Goal: Task Accomplishment & Management: Complete application form

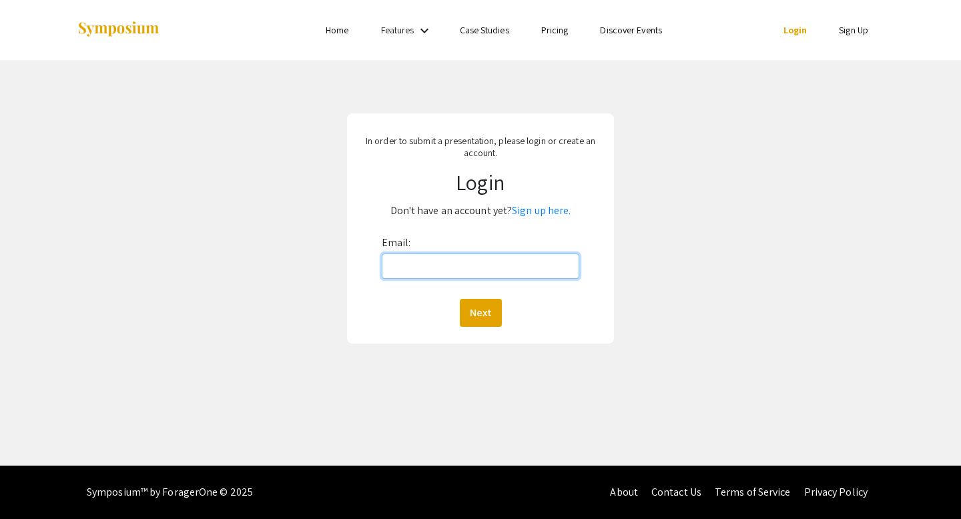
click at [479, 260] on input "Email:" at bounding box center [481, 266] width 198 height 25
type input "[EMAIL_ADDRESS][DOMAIN_NAME]"
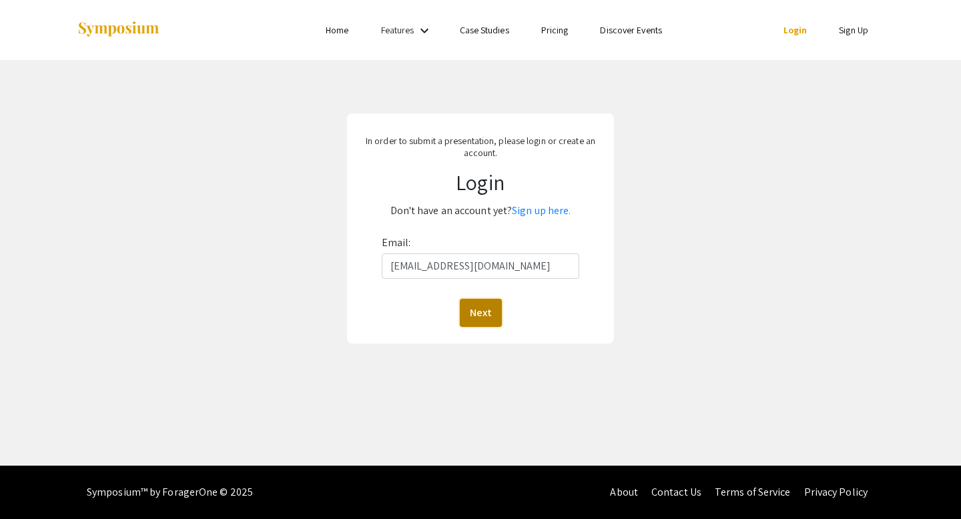
click at [461, 313] on button "Next" at bounding box center [481, 313] width 42 height 28
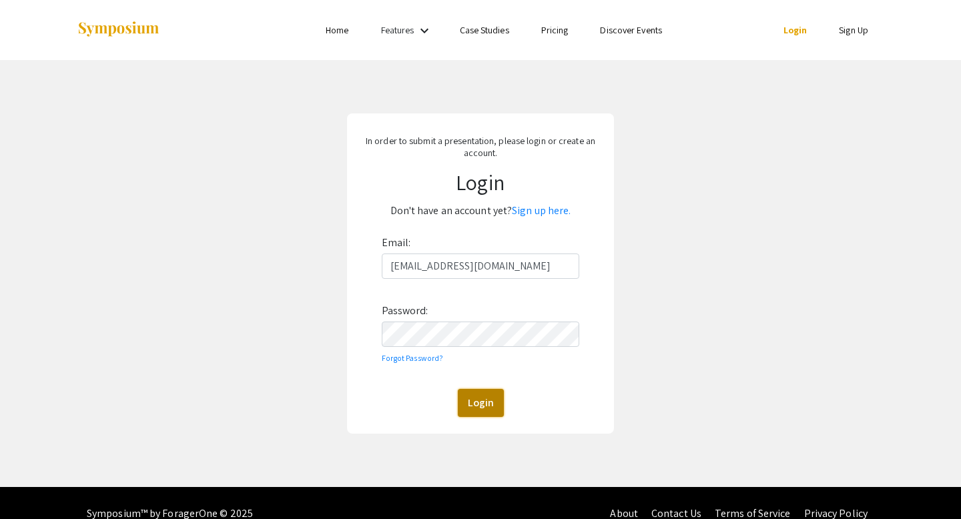
click at [475, 394] on button "Login" at bounding box center [481, 403] width 46 height 28
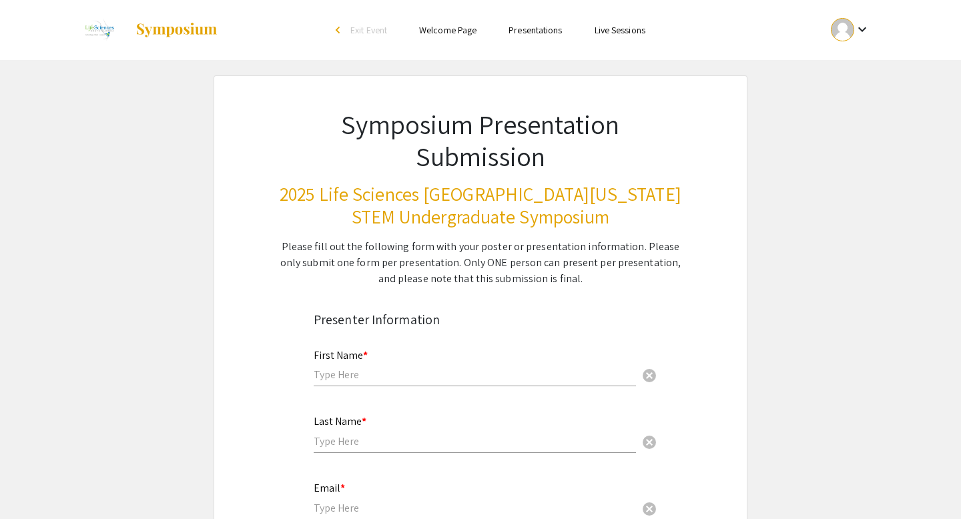
click at [455, 383] on div "First Name * cancel" at bounding box center [475, 361] width 322 height 51
type input "[PERSON_NAME]"
type input "Dookhan"
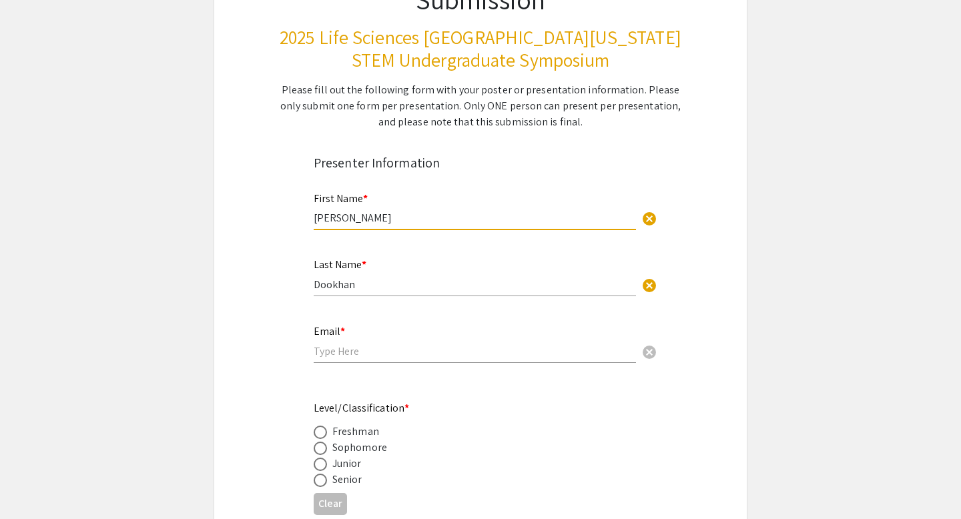
scroll to position [170, 0]
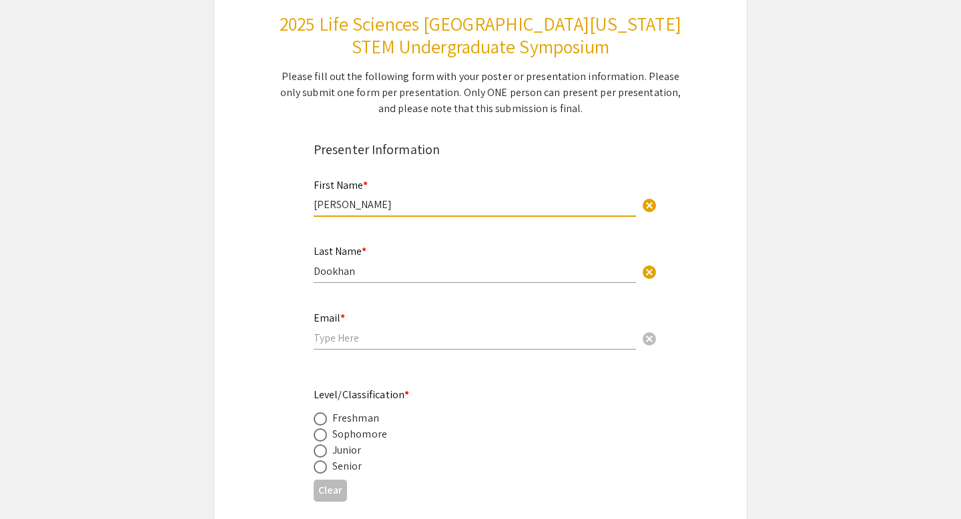
click at [361, 345] on input "email" at bounding box center [475, 338] width 322 height 14
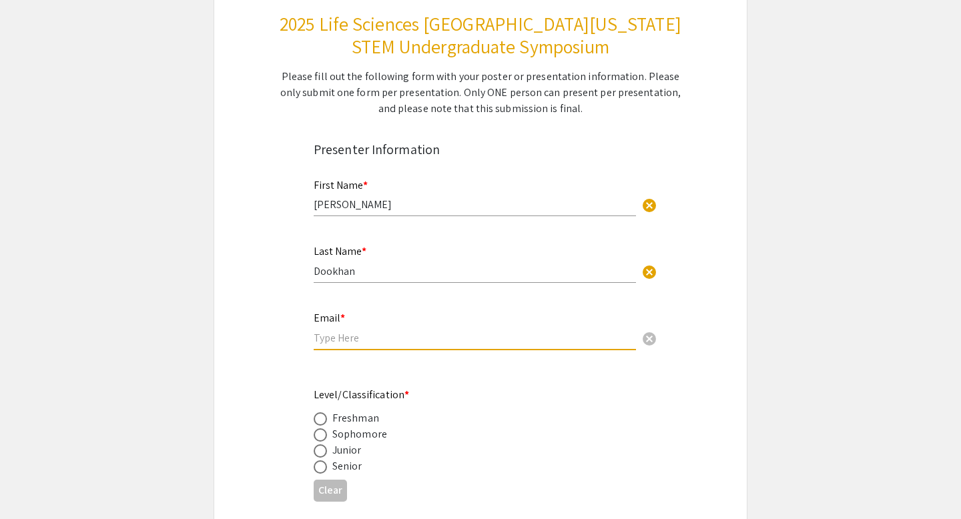
type input "l"
type input "[EMAIL_ADDRESS][DOMAIN_NAME]"
click at [351, 381] on app-form-preview-presenter-fields "First Name * [PERSON_NAME] cancel This field is required. Last Name * [PERSON_N…" at bounding box center [481, 505] width 334 height 678
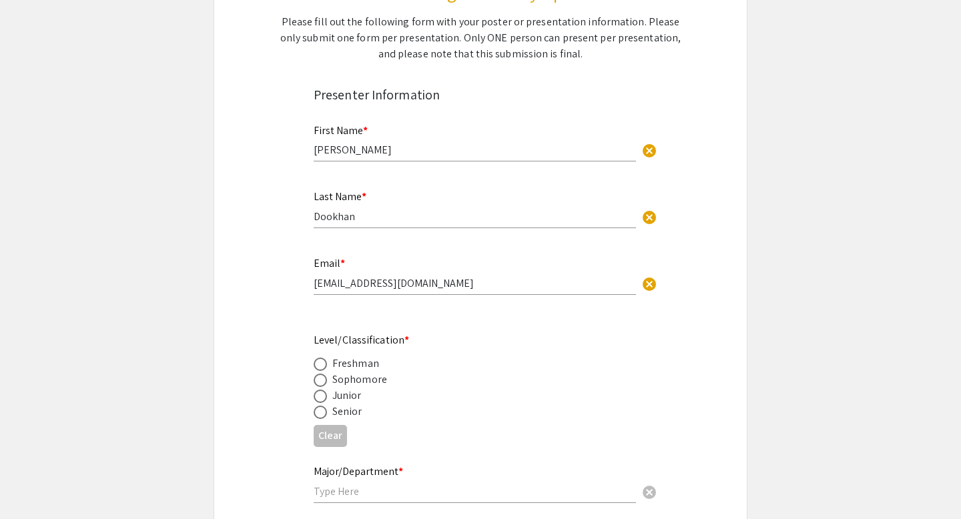
scroll to position [227, 0]
click at [319, 366] on span at bounding box center [320, 362] width 13 height 13
click at [319, 366] on input "radio" at bounding box center [320, 362] width 13 height 13
radio input "true"
click at [319, 413] on span at bounding box center [320, 410] width 13 height 13
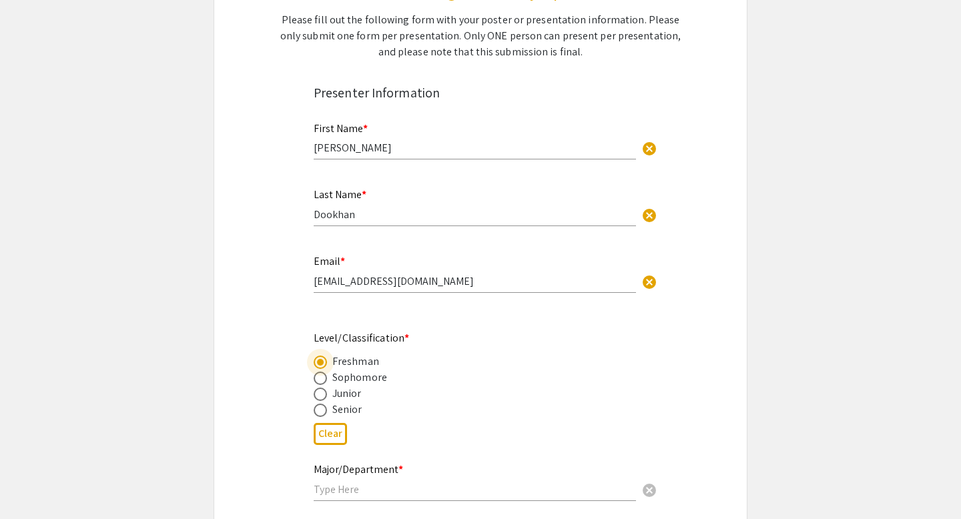
click at [319, 413] on input "radio" at bounding box center [320, 410] width 13 height 13
radio input "true"
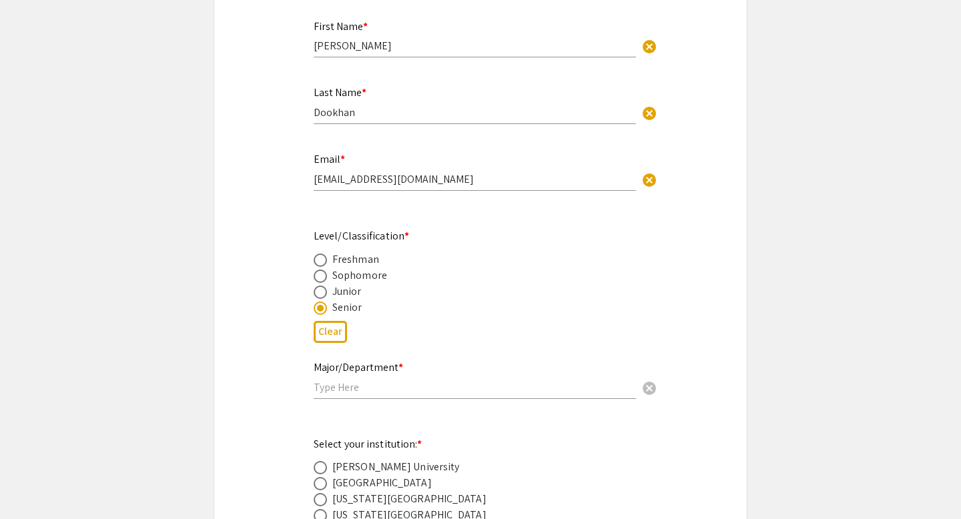
scroll to position [353, 0]
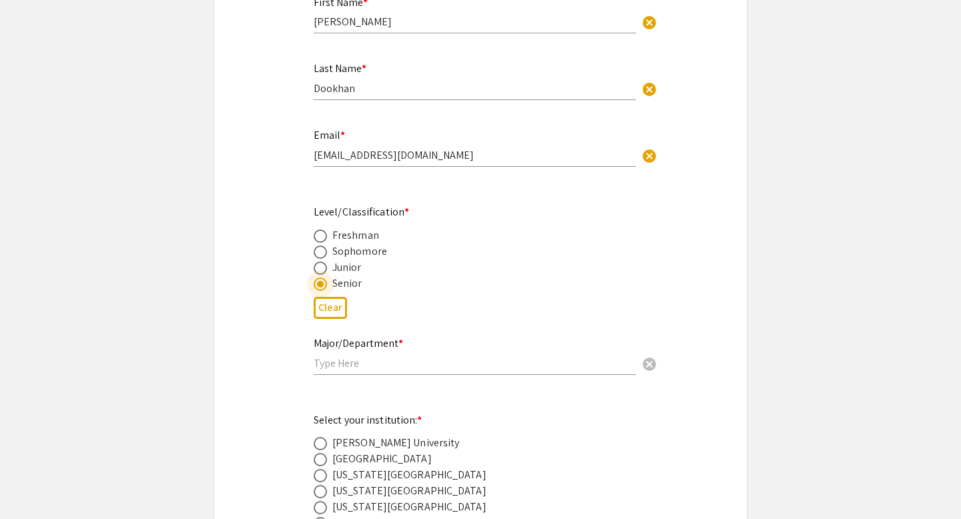
click at [336, 361] on input "text" at bounding box center [475, 363] width 322 height 14
type input "H"
type input "Public Health"
click at [336, 384] on div "Major/Department * Public Health cancel" at bounding box center [475, 356] width 322 height 64
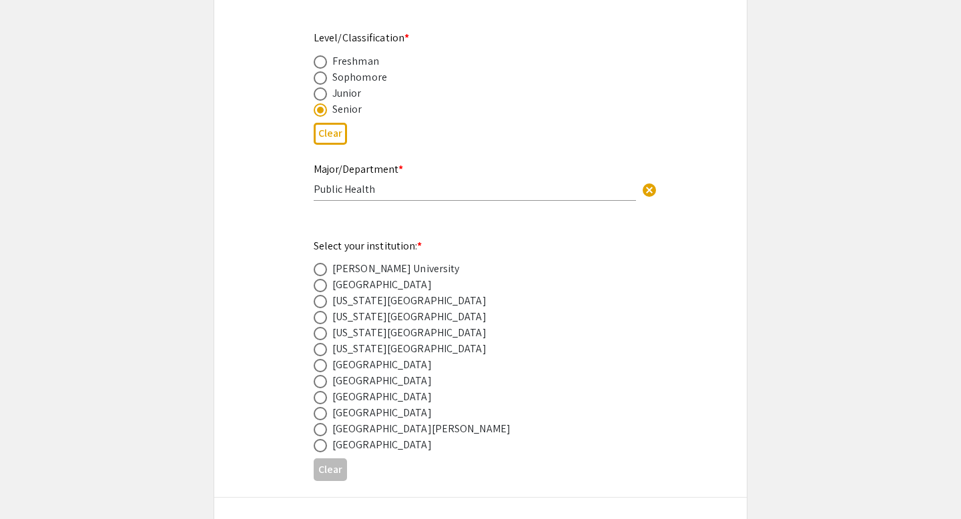
scroll to position [537, 0]
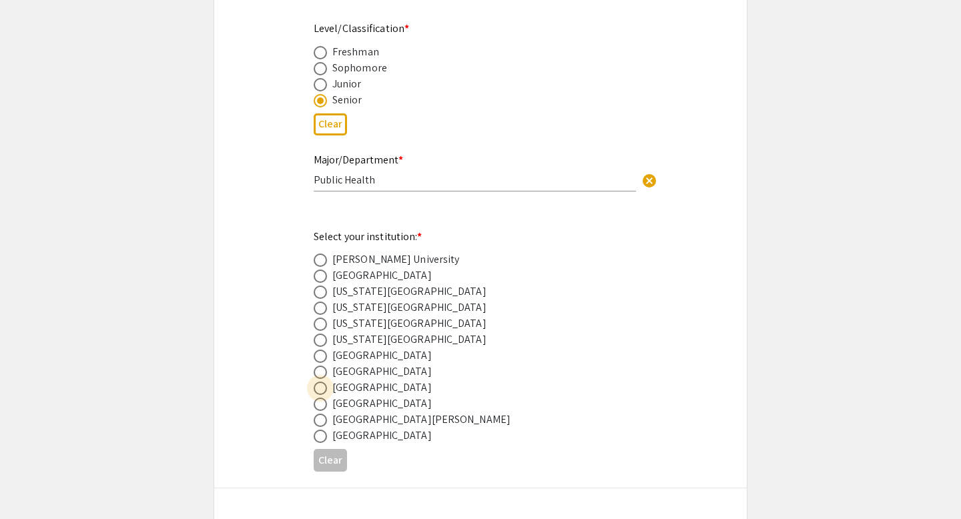
click at [322, 387] on span at bounding box center [320, 388] width 13 height 13
click at [322, 387] on input "radio" at bounding box center [320, 388] width 13 height 13
radio input "true"
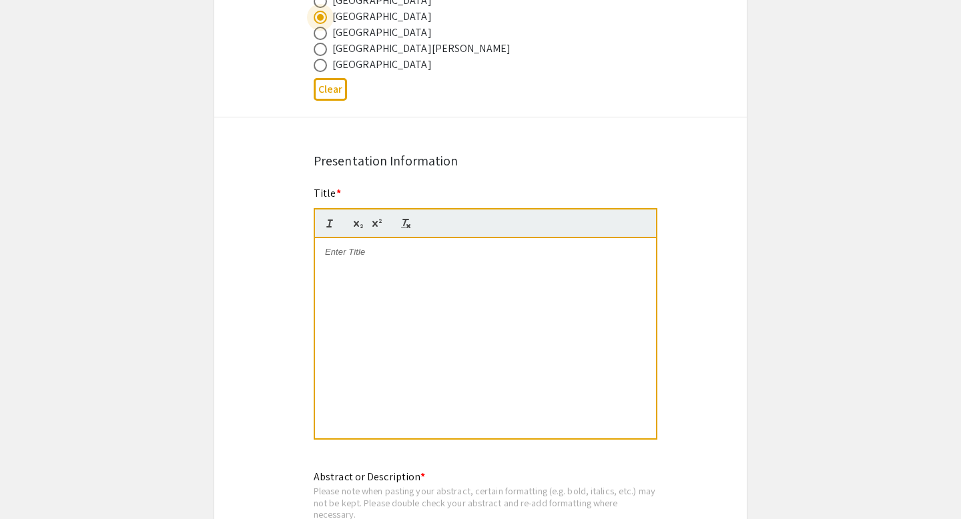
scroll to position [893, 0]
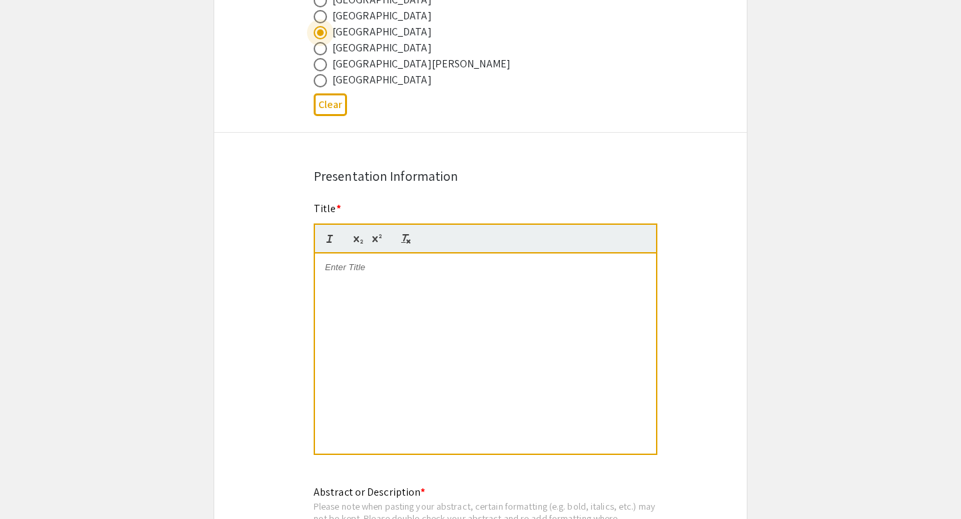
click at [358, 280] on div at bounding box center [485, 354] width 341 height 200
click at [358, 289] on div at bounding box center [485, 354] width 341 height 200
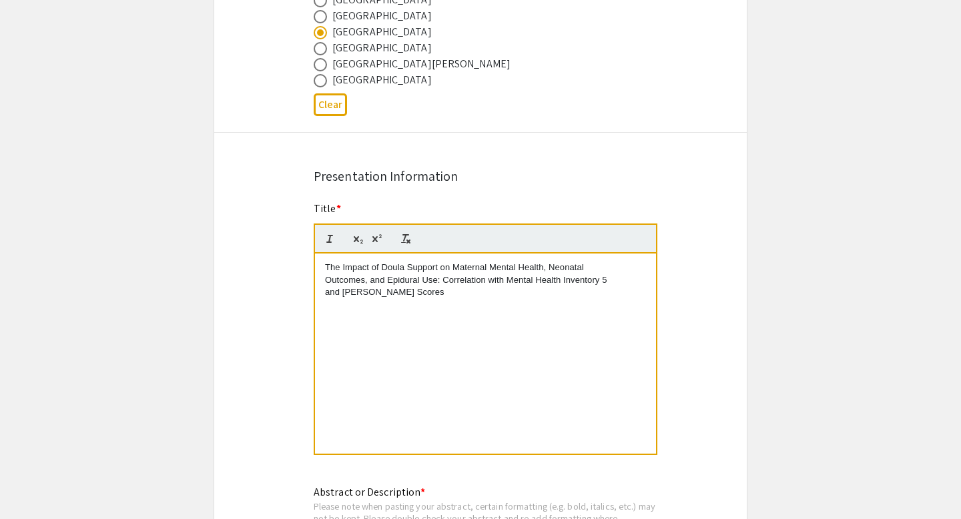
scroll to position [0, 0]
click at [326, 270] on p "The Impact of Doula Support on Maternal Mental Health, Neonatal" at bounding box center [485, 268] width 321 height 12
click at [567, 181] on div "Presentation Information" at bounding box center [481, 176] width 334 height 20
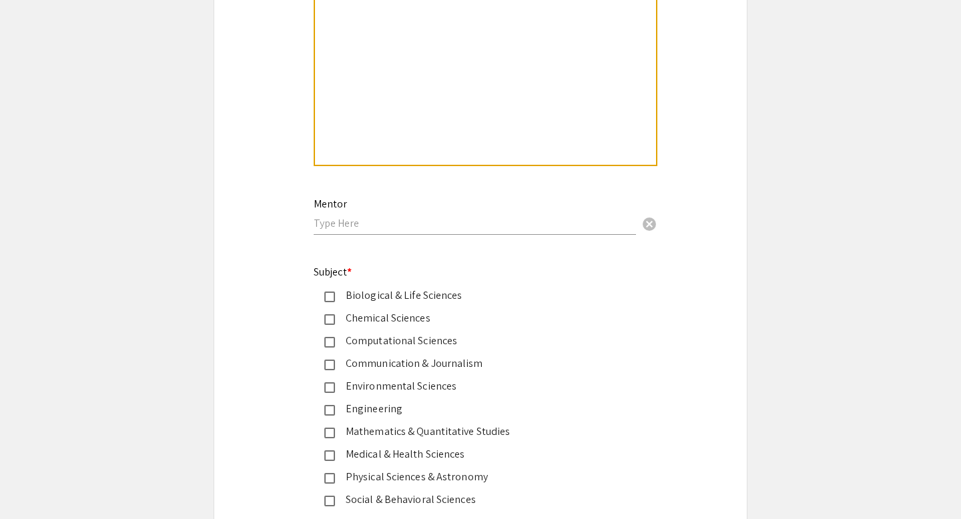
scroll to position [1502, 0]
click at [453, 230] on input "text" at bounding box center [475, 223] width 322 height 14
click at [358, 225] on input "[PERSON_NAME]" at bounding box center [475, 223] width 322 height 14
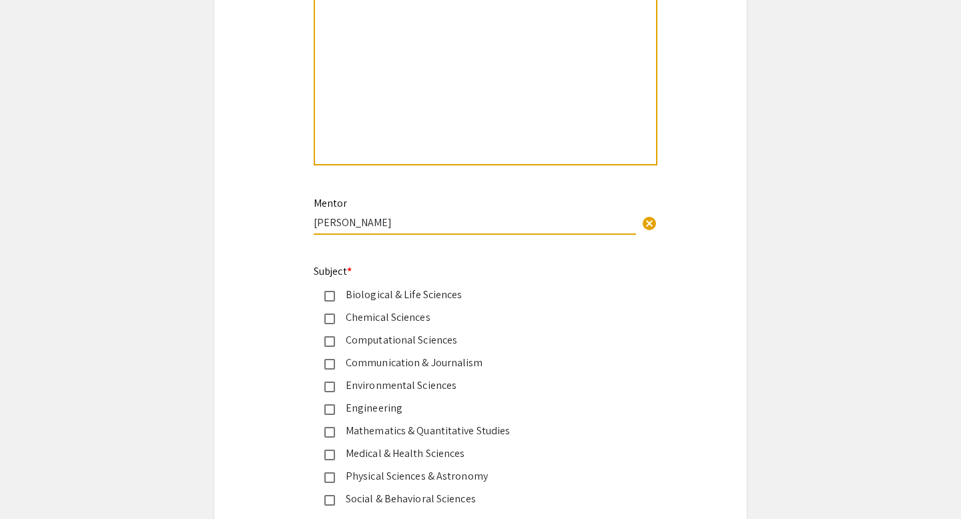
paste input "text"
click at [315, 224] on input "[PERSON_NAME]" at bounding box center [475, 223] width 322 height 14
type input "[PERSON_NAME]"
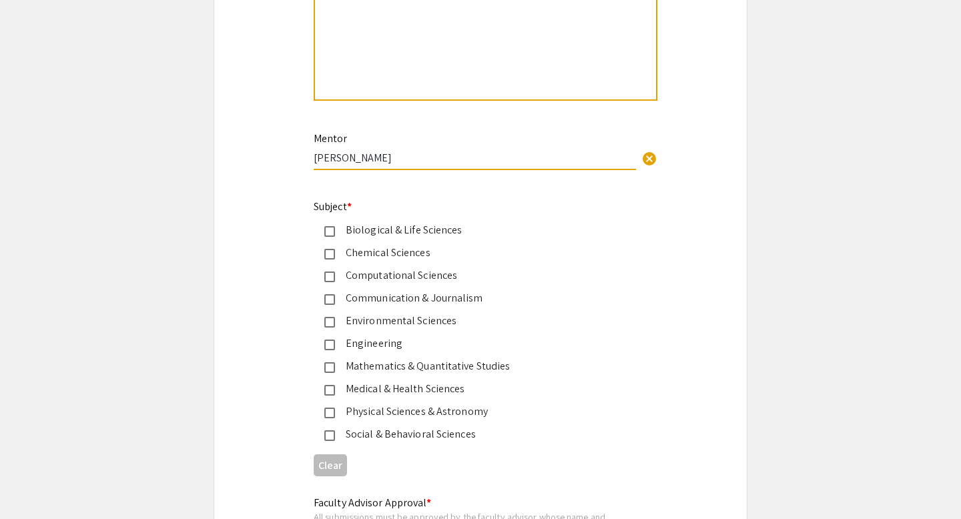
scroll to position [1568, 0]
click at [336, 433] on div "Social & Behavioral Sciences" at bounding box center [475, 433] width 280 height 16
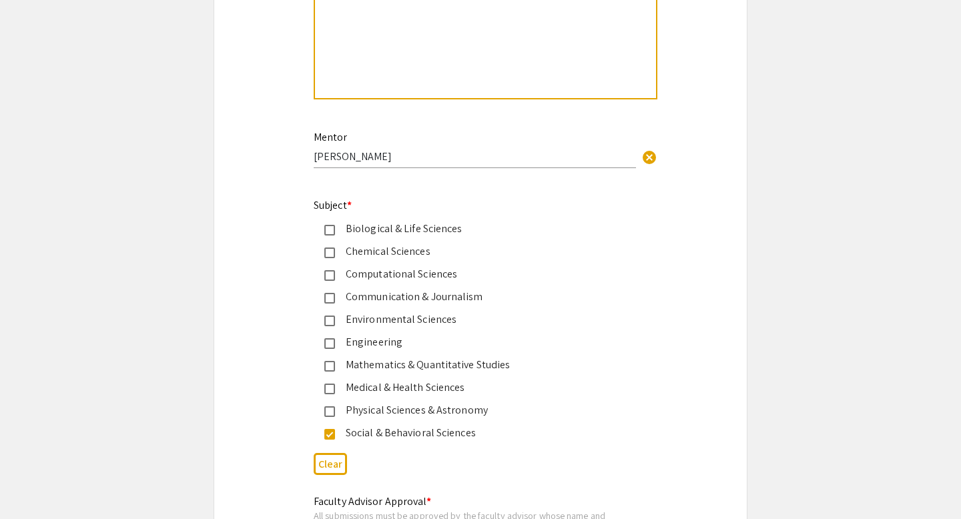
click at [328, 218] on div "Subject * Biological & Life Sciences Chemical Sciences Computational Sciences C…" at bounding box center [470, 320] width 312 height 244
click at [328, 228] on div "Biological & Life Sciences" at bounding box center [470, 229] width 312 height 16
click at [329, 233] on mat-pseudo-checkbox at bounding box center [329, 230] width 11 height 11
click at [332, 391] on mat-pseudo-checkbox at bounding box center [329, 389] width 11 height 11
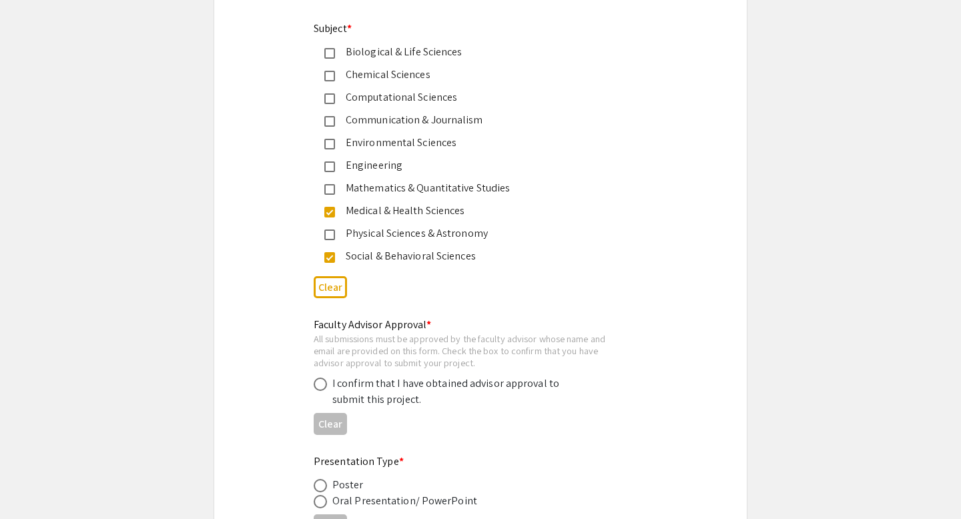
scroll to position [1757, 0]
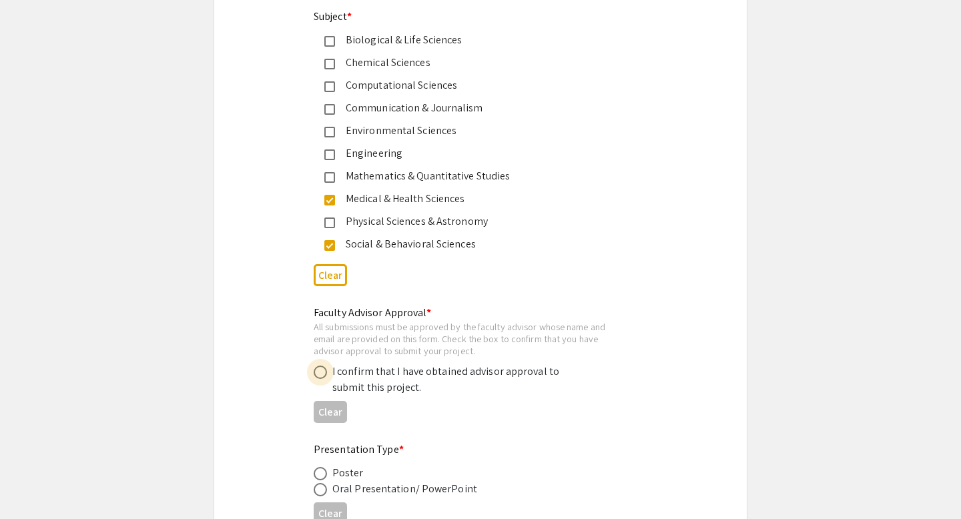
click at [319, 379] on span at bounding box center [320, 372] width 13 height 13
click at [319, 379] on input "radio" at bounding box center [320, 372] width 13 height 13
radio input "true"
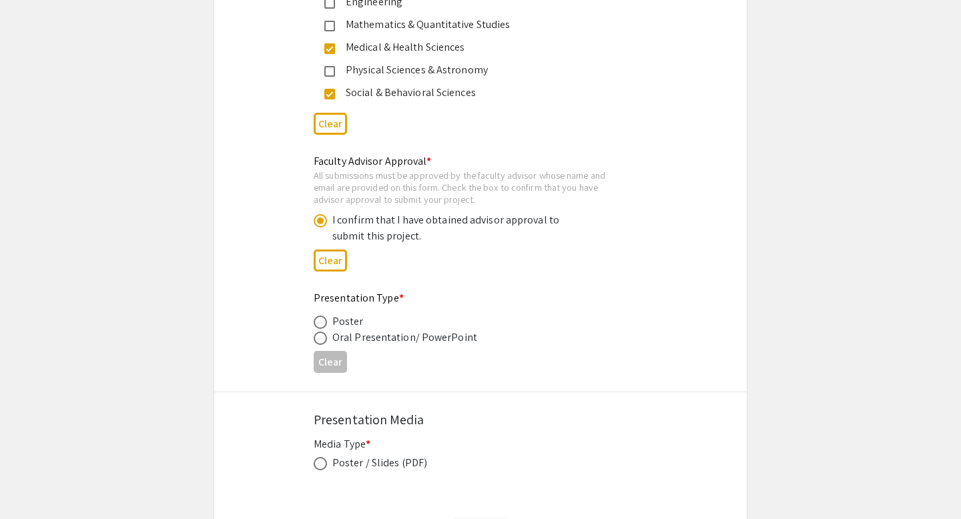
scroll to position [1910, 0]
click at [322, 326] on span at bounding box center [320, 320] width 13 height 13
click at [322, 326] on input "radio" at bounding box center [320, 320] width 13 height 13
radio input "true"
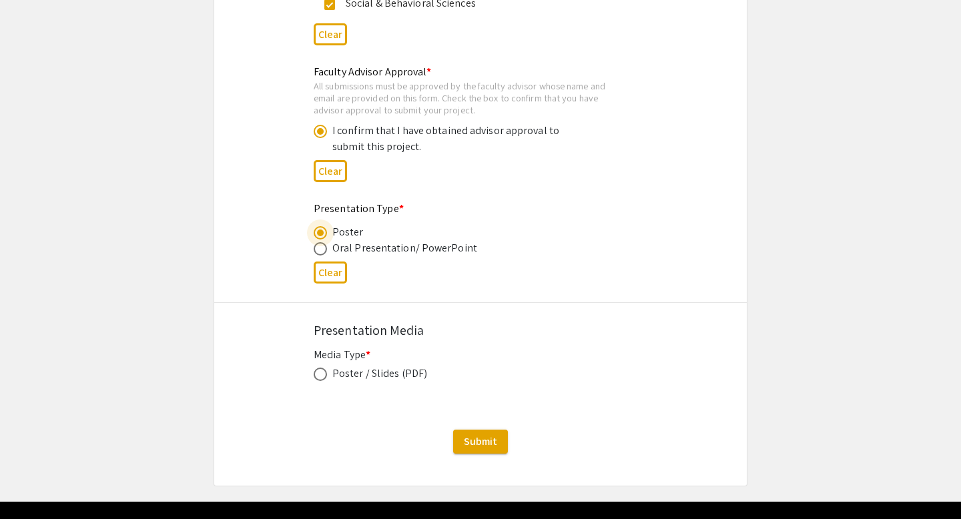
scroll to position [1999, 0]
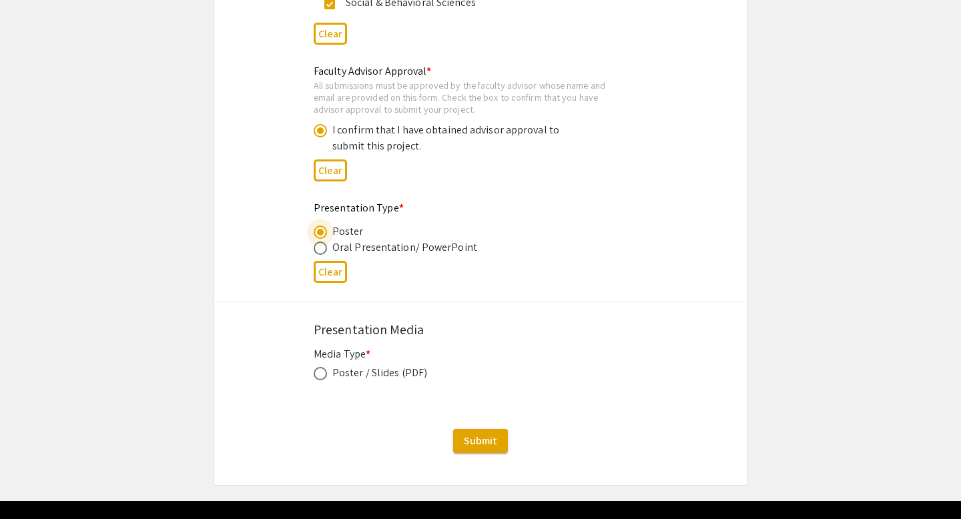
click at [318, 379] on span at bounding box center [320, 373] width 13 height 13
click at [318, 379] on input "radio" at bounding box center [320, 373] width 13 height 13
radio input "true"
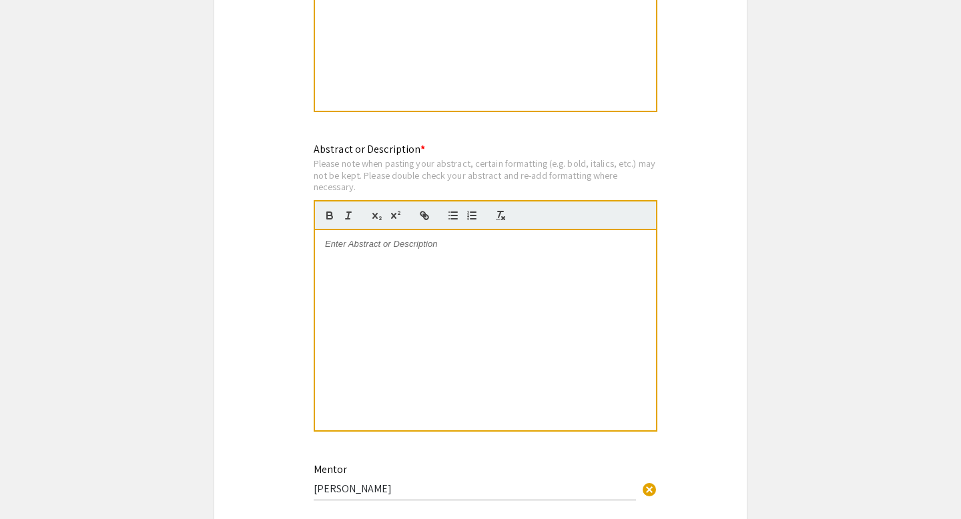
scroll to position [1208, 0]
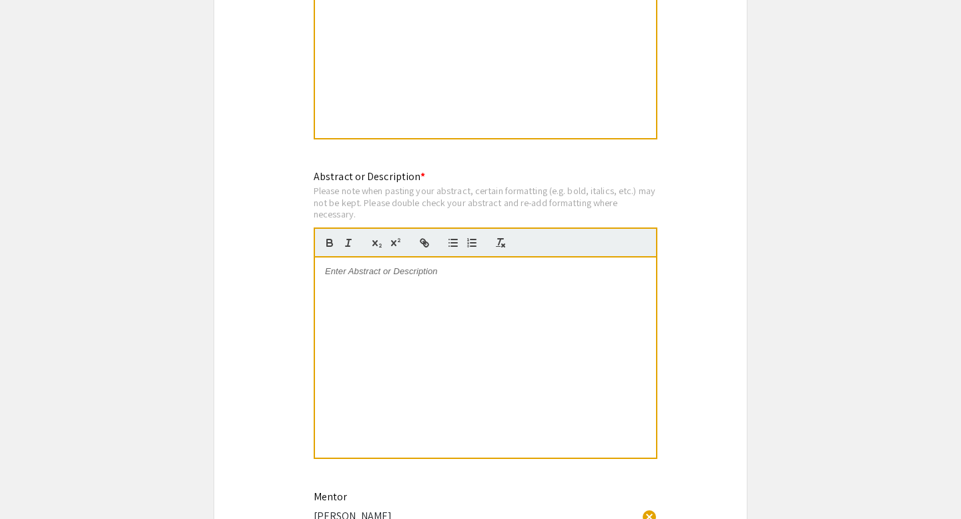
click at [431, 328] on div at bounding box center [485, 358] width 341 height 200
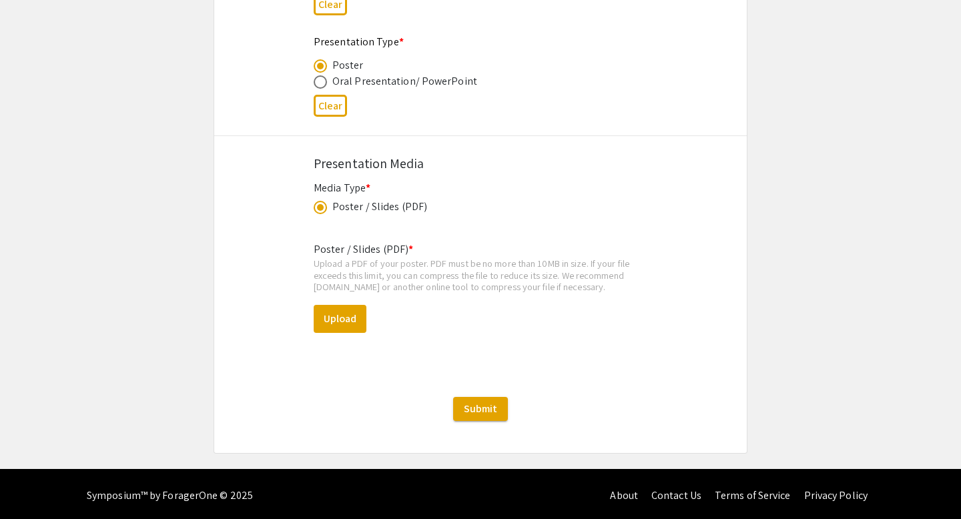
scroll to position [2172, 0]
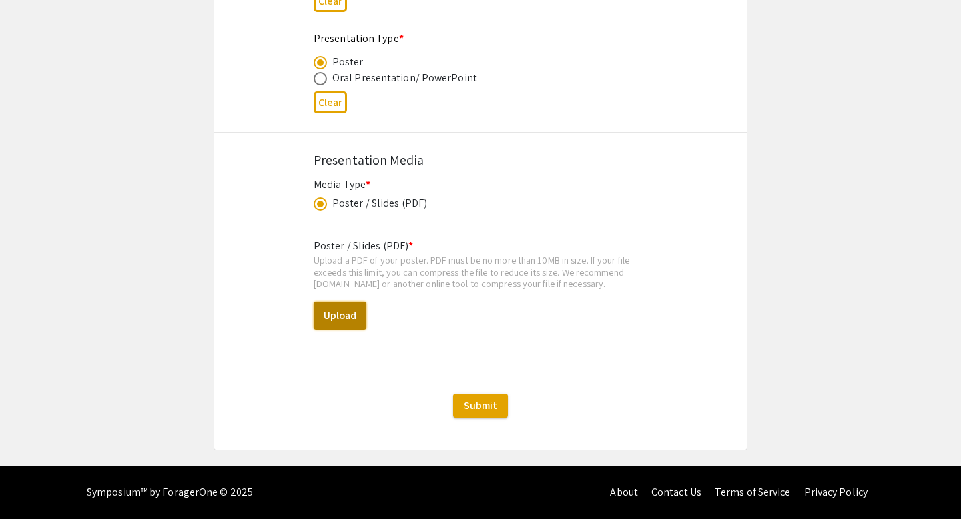
click at [330, 317] on button "Upload" at bounding box center [340, 316] width 53 height 28
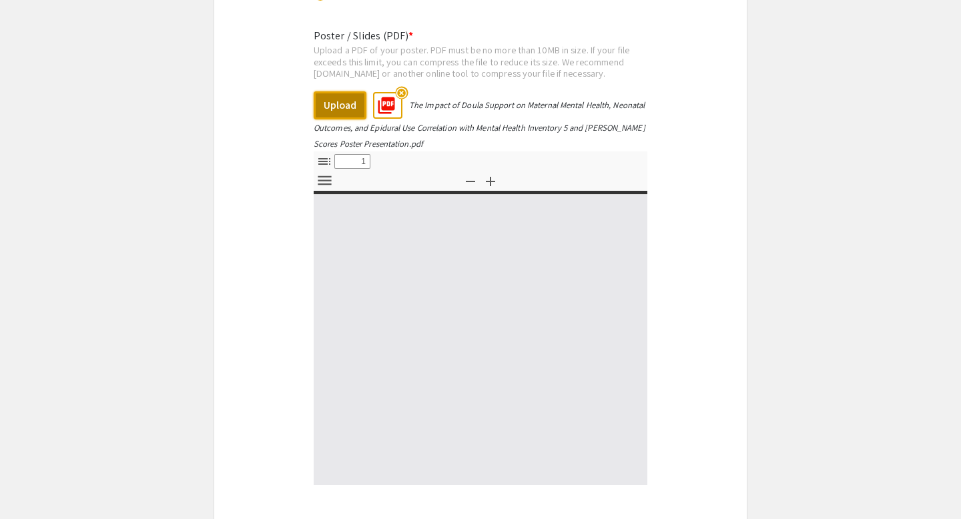
select select "custom"
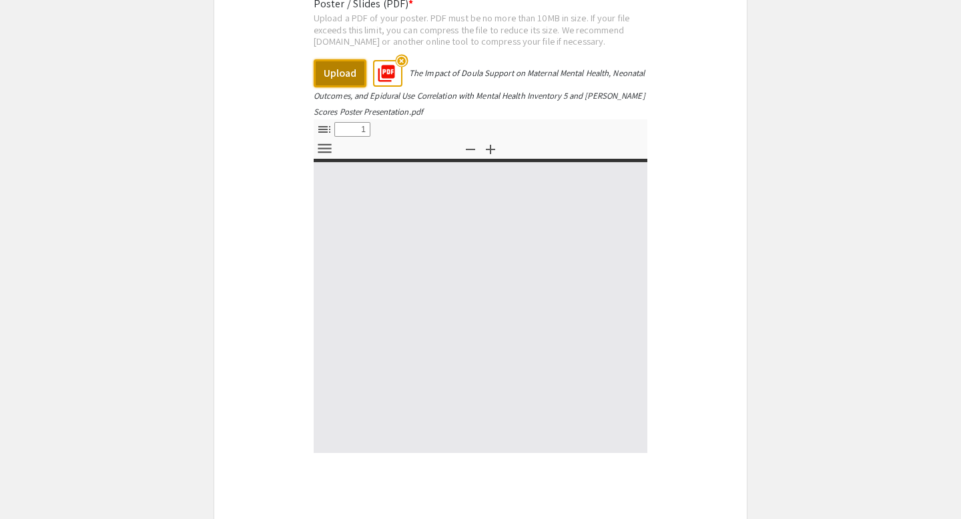
scroll to position [2416, 0]
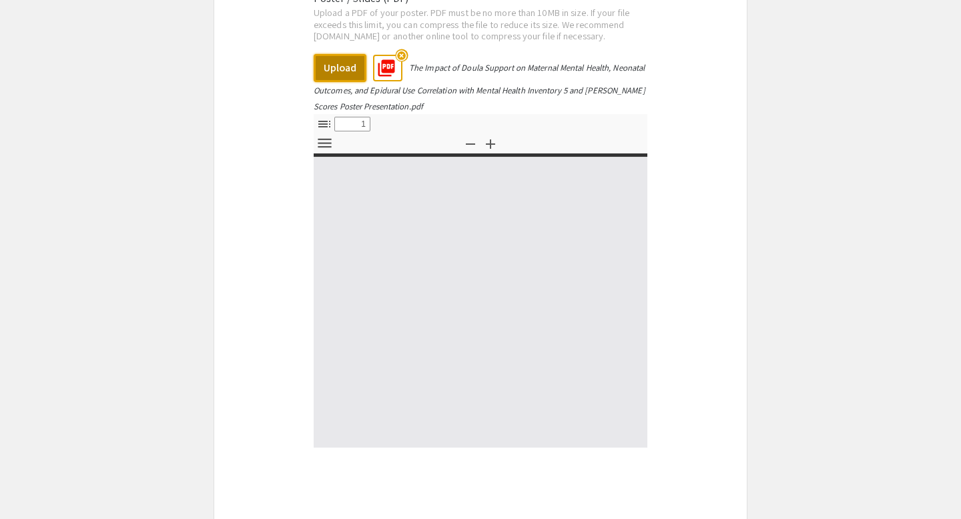
type input "0"
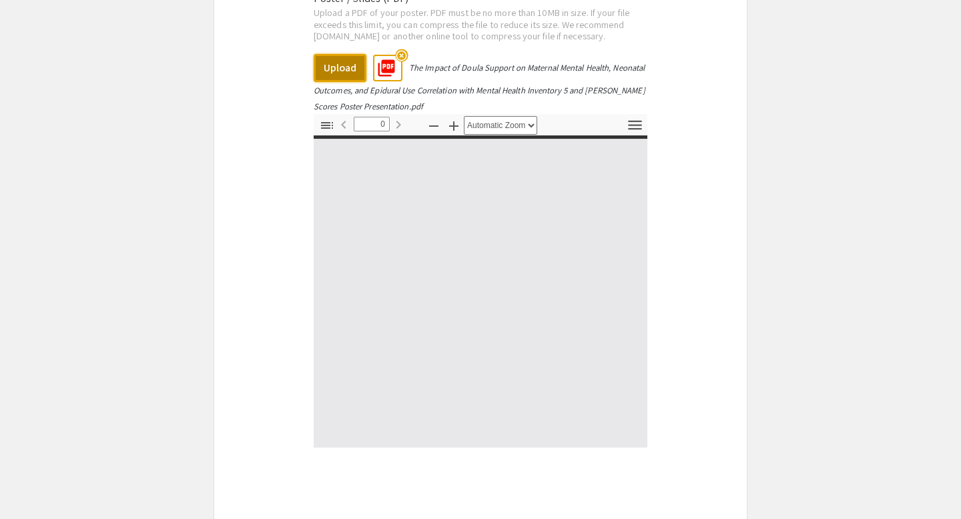
select select "custom"
type input "1"
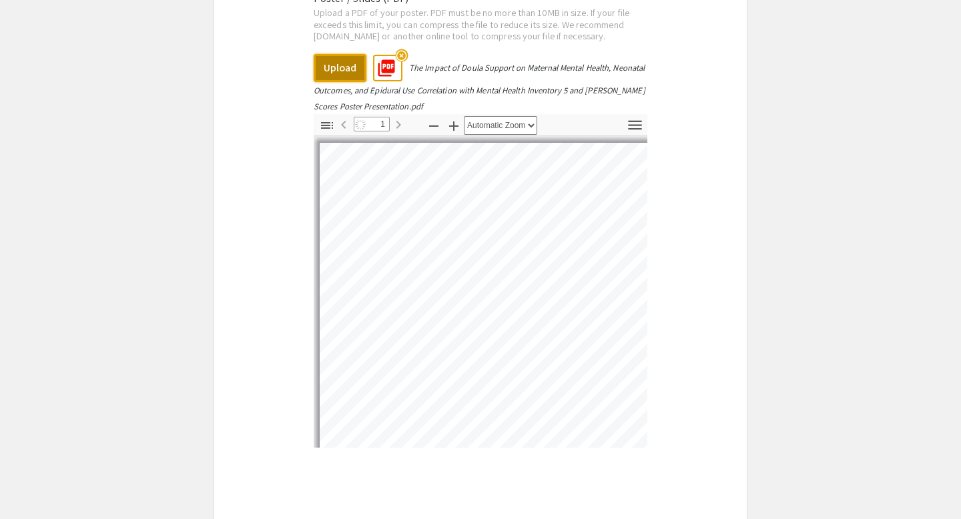
select select "auto"
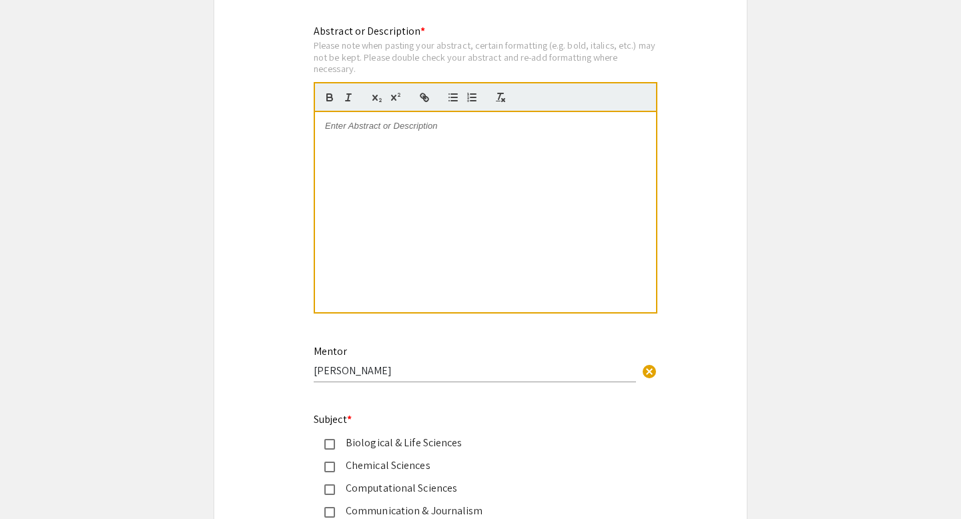
scroll to position [1340, 0]
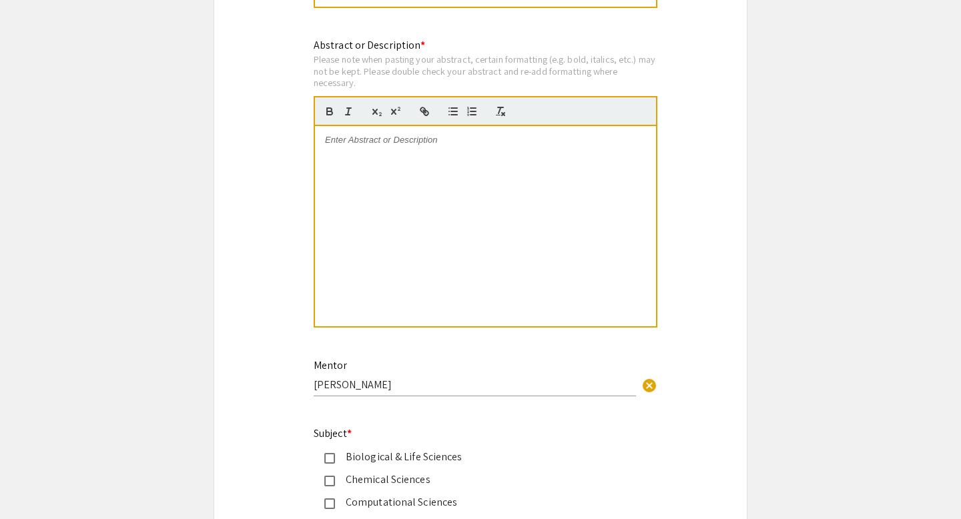
click at [394, 174] on div at bounding box center [485, 226] width 341 height 200
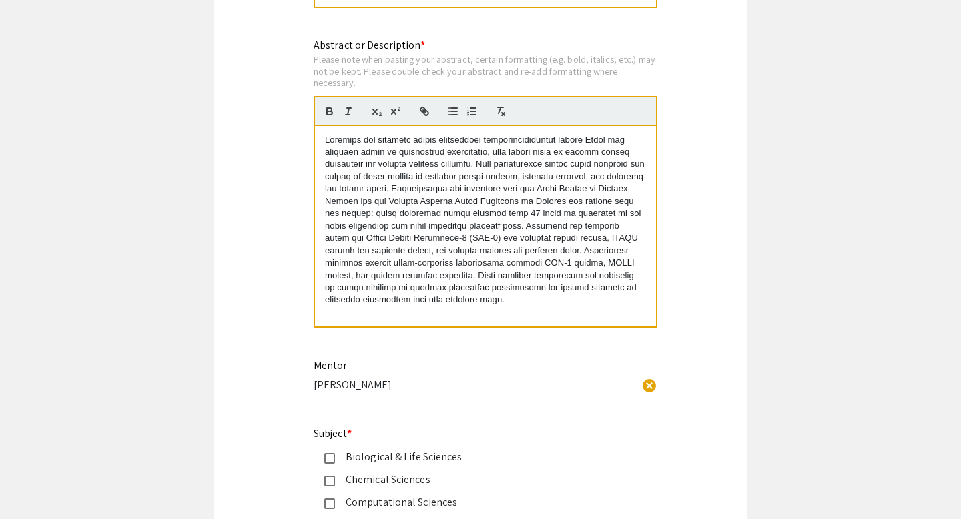
scroll to position [0, 0]
click at [389, 337] on div "Abstract or Description * Please note when pasting your abstract, certain forma…" at bounding box center [486, 190] width 344 height 306
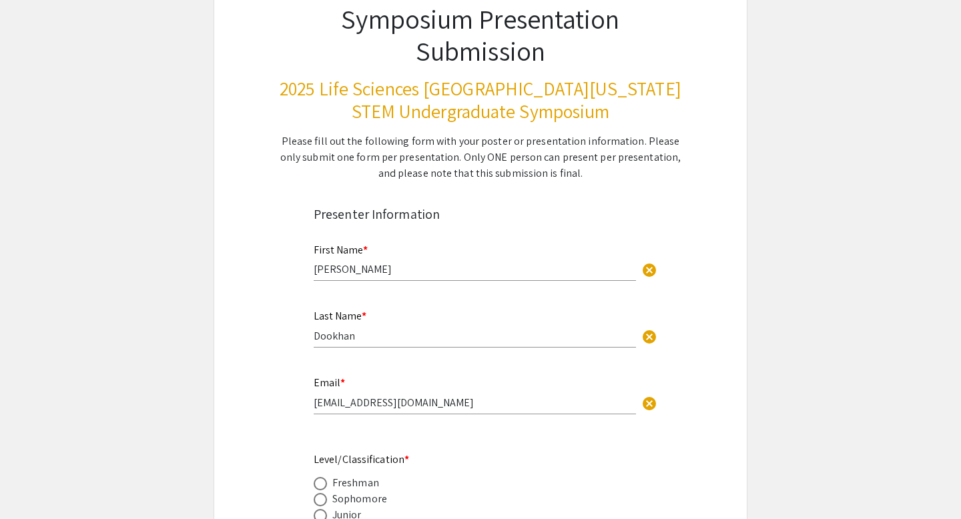
scroll to position [103, 0]
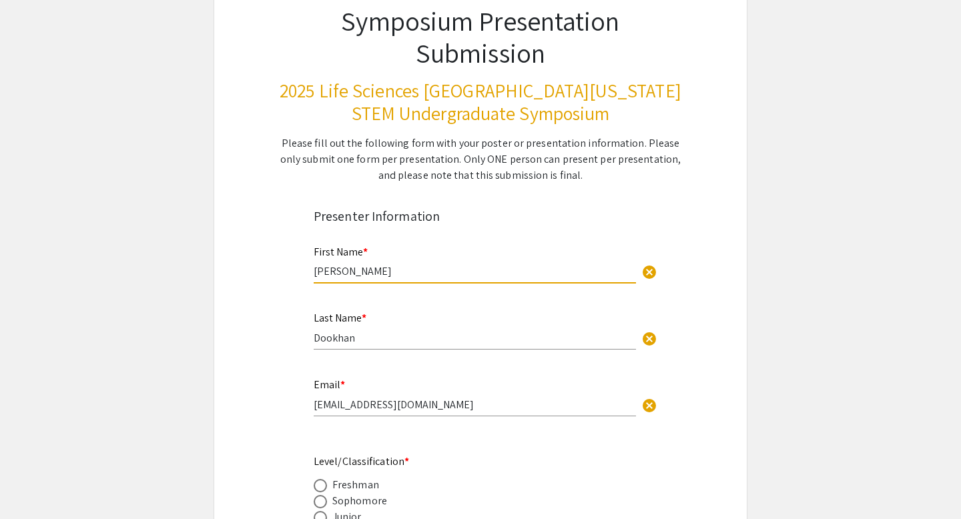
click at [375, 271] on input "[PERSON_NAME]" at bounding box center [475, 271] width 322 height 14
type input "[PERSON_NAME]"
click at [360, 345] on input "Dookhan" at bounding box center [475, 338] width 322 height 14
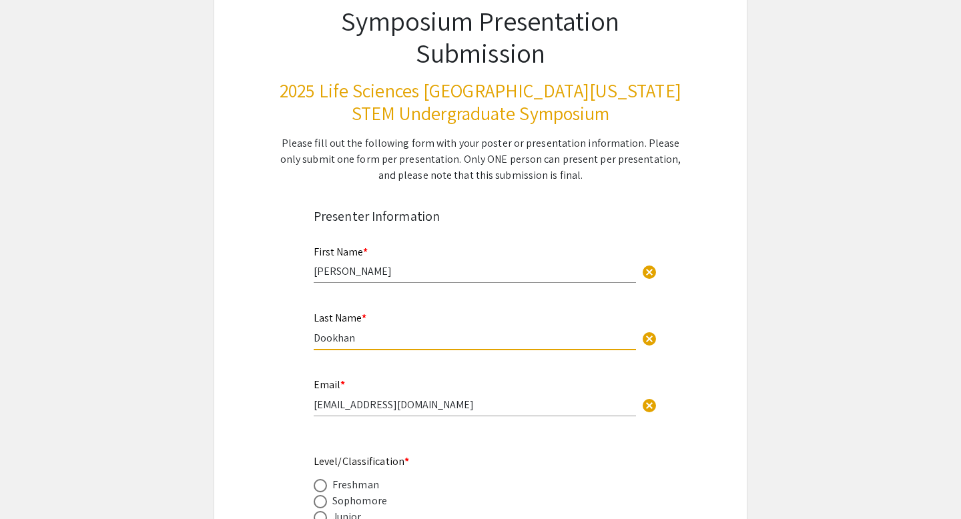
type input "Dookhan"
click at [350, 372] on div "Email * [EMAIL_ADDRESS][DOMAIN_NAME] cancel" at bounding box center [475, 391] width 322 height 51
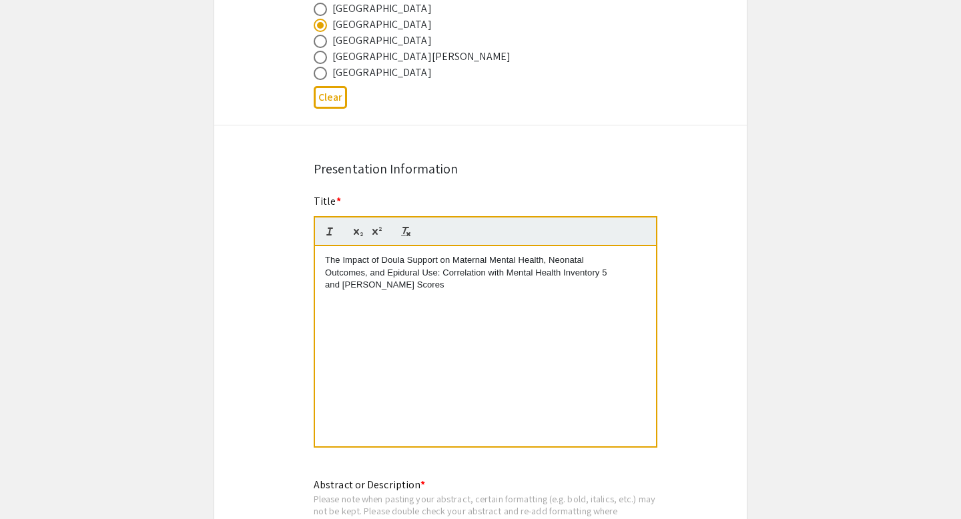
scroll to position [927, 0]
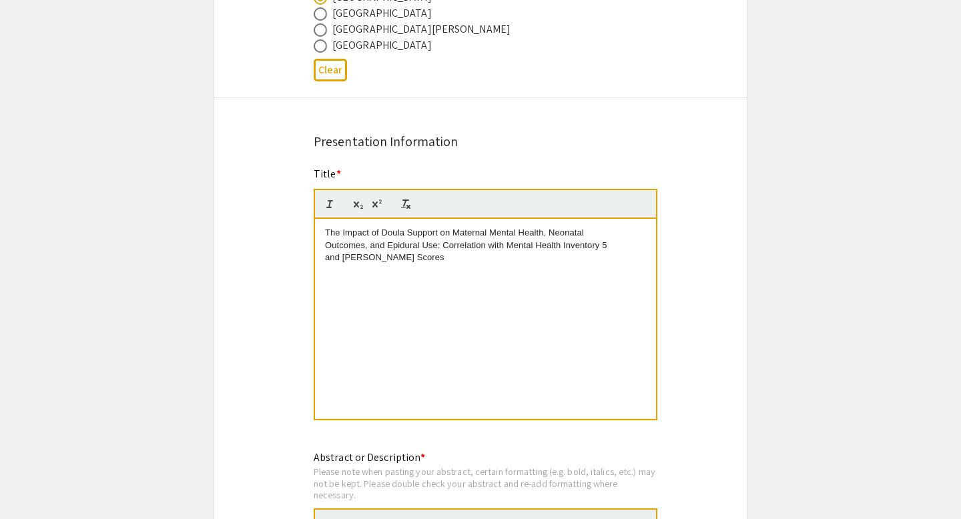
click at [370, 305] on div "The Impact of Doula Support on Maternal Mental Health, Neonatal Outcomes, and E…" at bounding box center [485, 319] width 341 height 200
click at [395, 328] on div "The Impact of Doula Support on Maternal Mental Health, Neonatal Outcomes, and E…" at bounding box center [485, 319] width 341 height 200
click at [397, 246] on em "Outcomes, and Epidural Use: Correlation with Mental Health Inventory 5" at bounding box center [466, 245] width 282 height 10
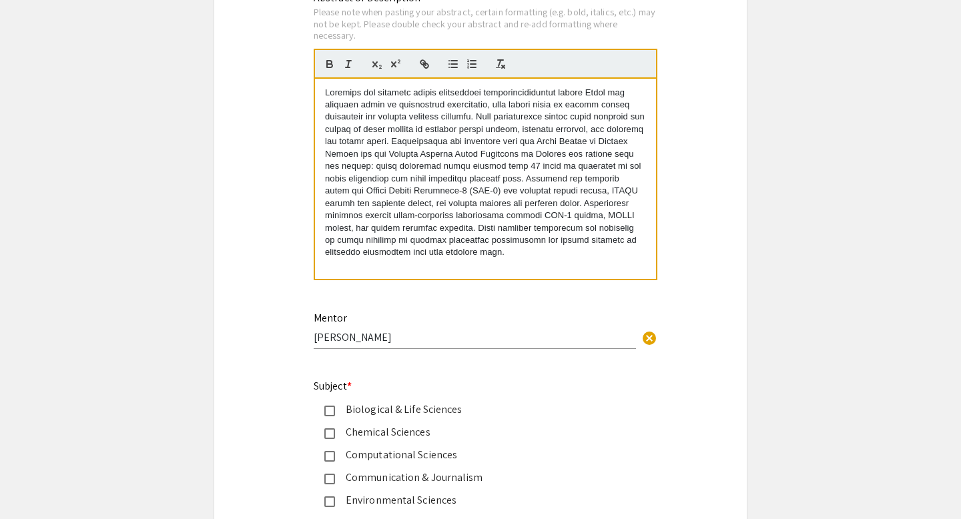
scroll to position [1390, 0]
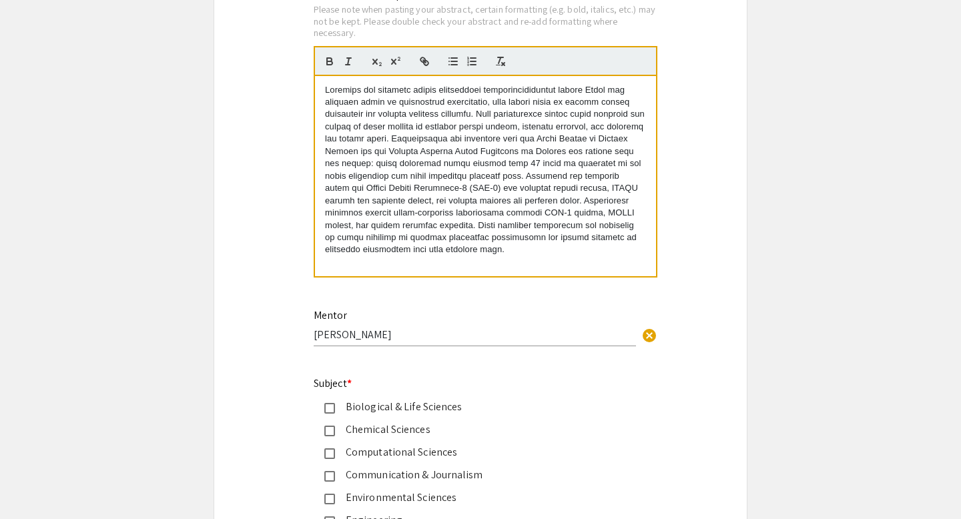
click at [636, 250] on p at bounding box center [485, 170] width 321 height 172
click at [684, 263] on div "Symposium Presentation Submission 2025 Life Sciences [GEOGRAPHIC_DATA][US_STATE…" at bounding box center [481, 148] width 534 height 2925
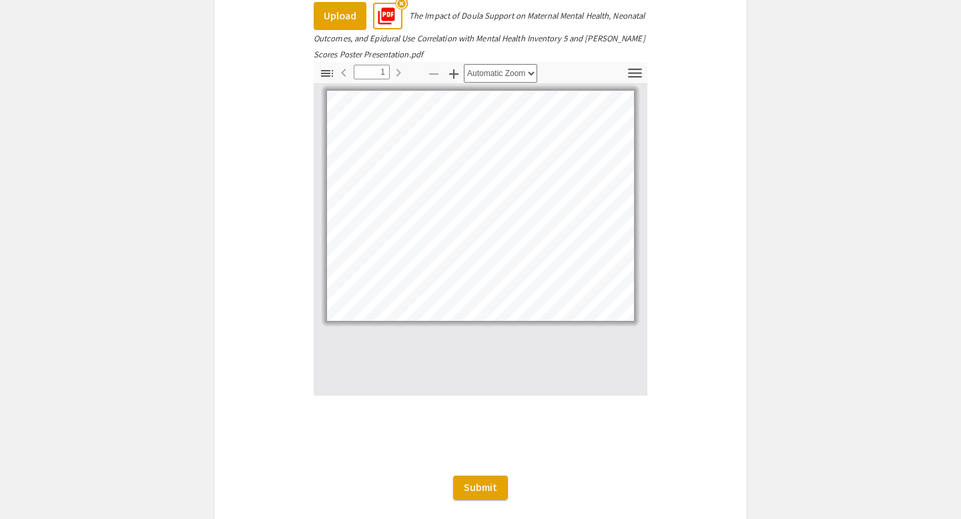
scroll to position [2554, 0]
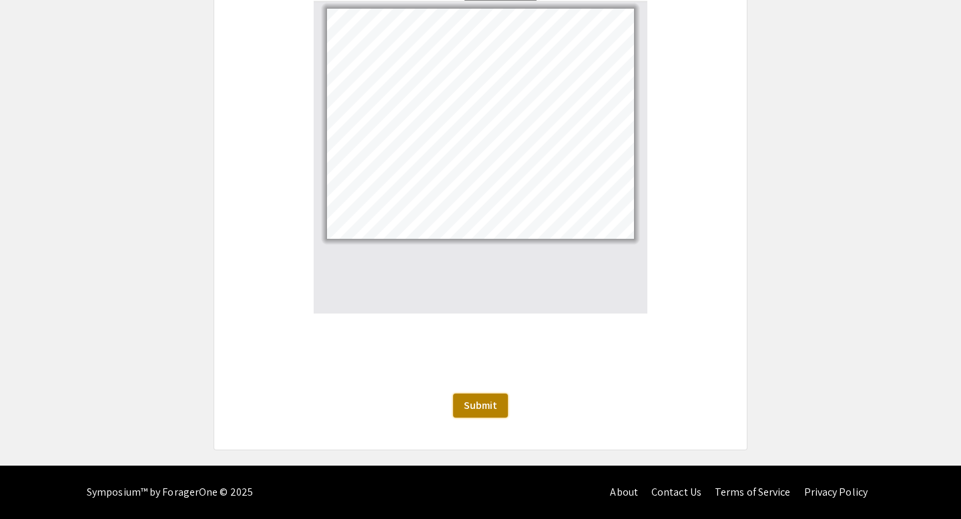
click at [479, 409] on span "Submit" at bounding box center [480, 406] width 33 height 14
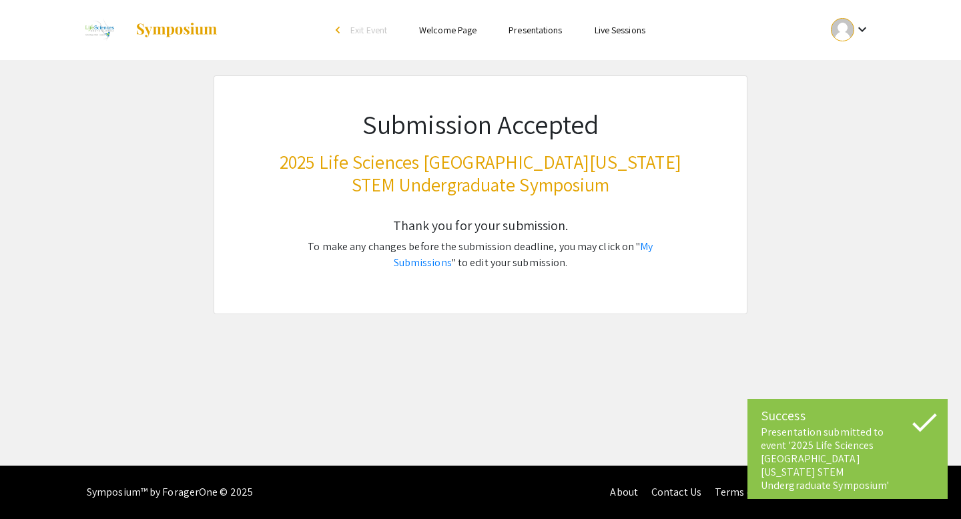
scroll to position [0, 0]
